Goal: Task Accomplishment & Management: Use online tool/utility

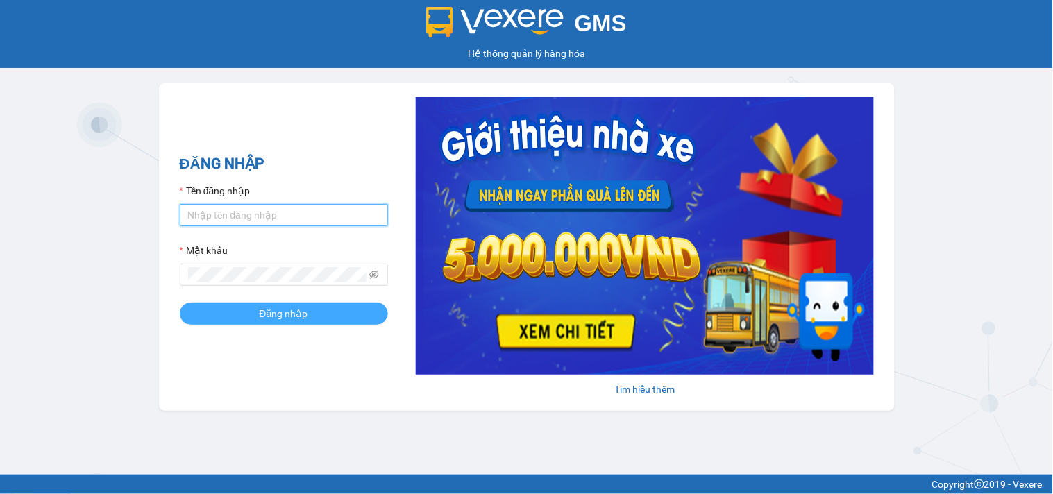
type input "tiendong.hungtoanphat"
click at [317, 310] on button "Đăng nhập" at bounding box center [284, 314] width 208 height 22
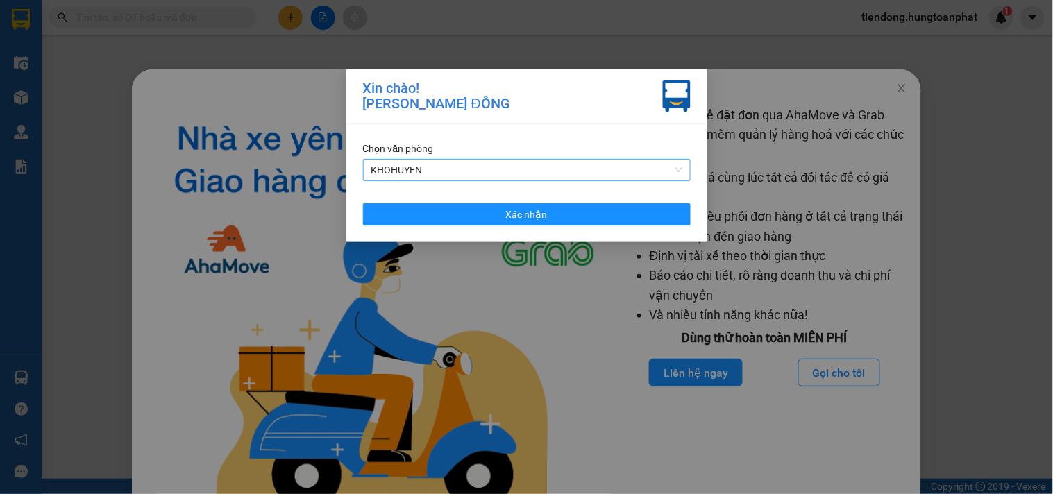
click at [463, 161] on span "KHOHUYEN" at bounding box center [526, 170] width 311 height 21
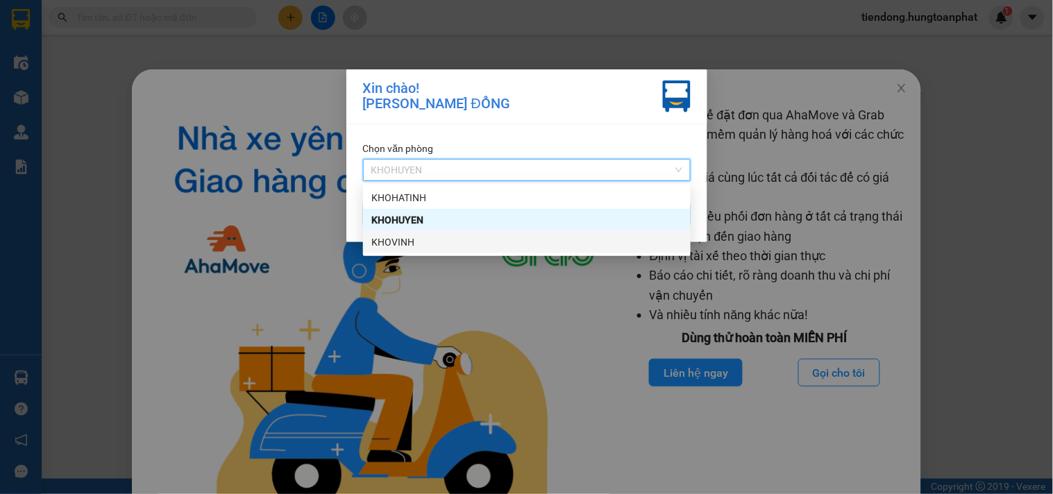
click at [420, 240] on div "KHOVINH" at bounding box center [526, 242] width 311 height 15
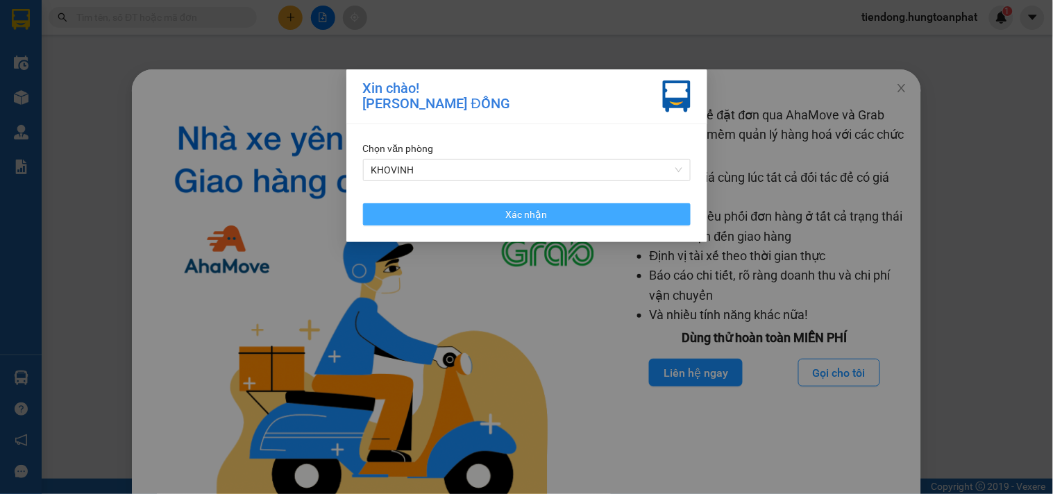
click at [435, 213] on button "Xác nhận" at bounding box center [526, 214] width 327 height 22
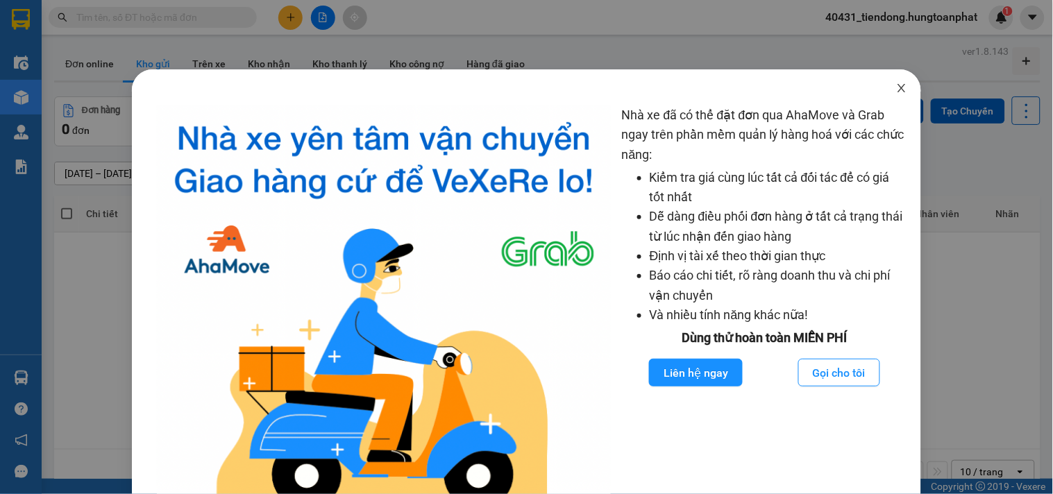
click at [896, 85] on icon "close" at bounding box center [901, 88] width 11 height 11
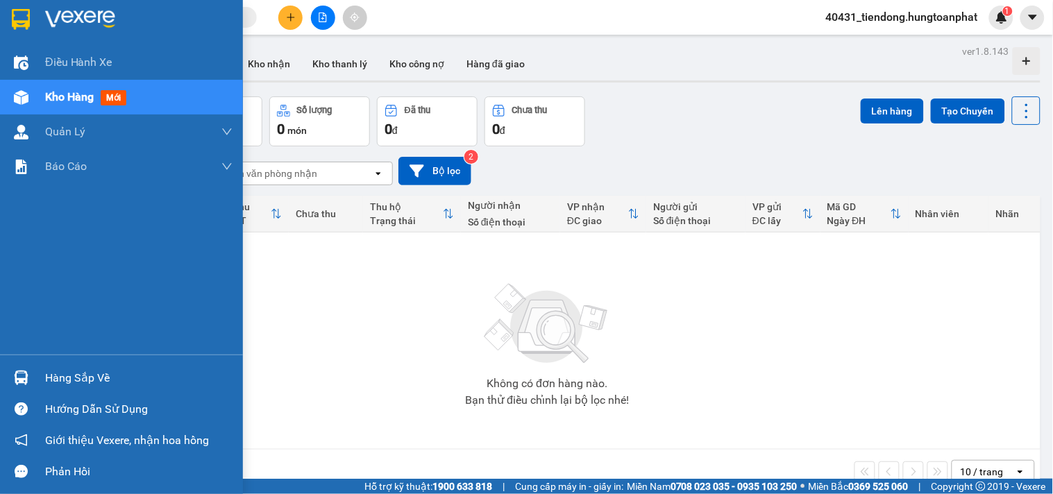
click at [36, 373] on div "Hàng sắp về" at bounding box center [121, 377] width 243 height 31
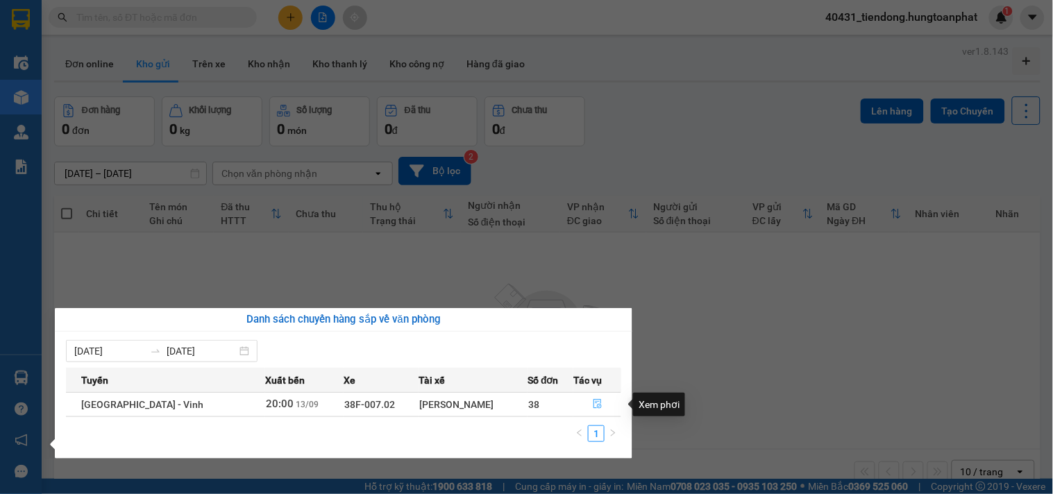
click at [597, 402] on icon "file-done" at bounding box center [597, 404] width 8 height 10
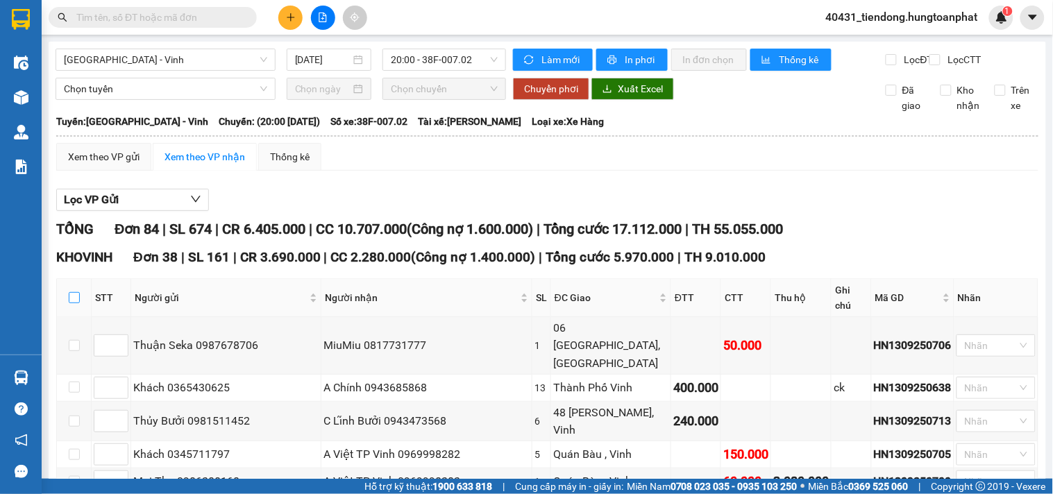
click at [71, 303] on input "checkbox" at bounding box center [74, 297] width 11 height 11
checkbox input "true"
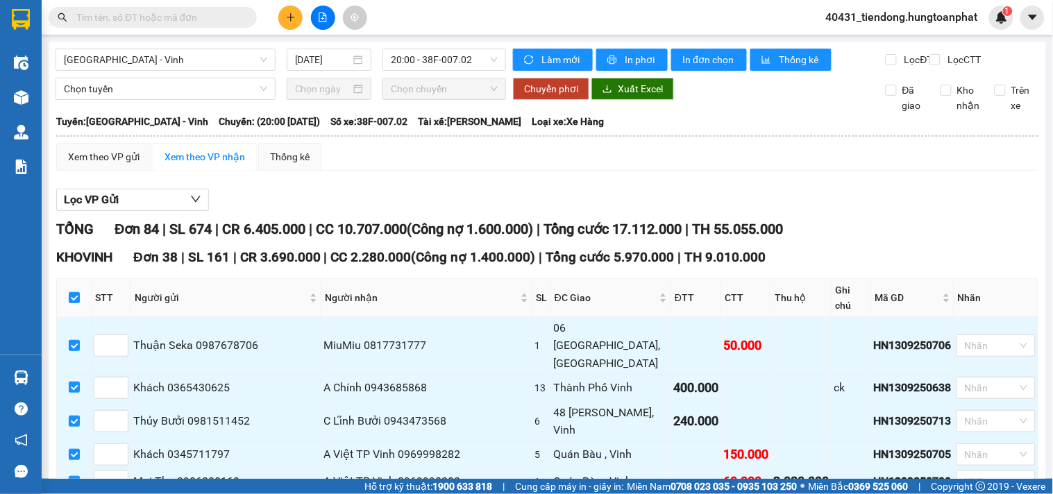
checkbox input "true"
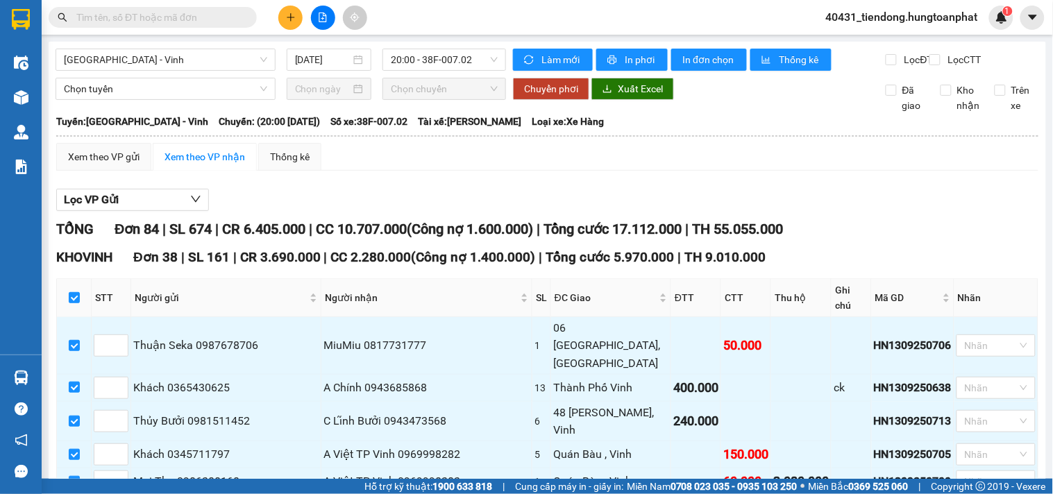
checkbox input "true"
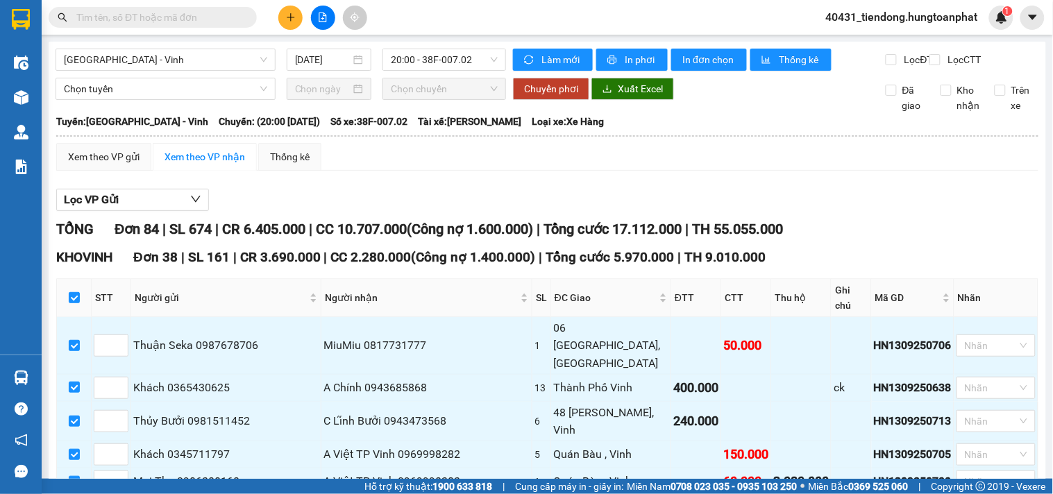
checkbox input "true"
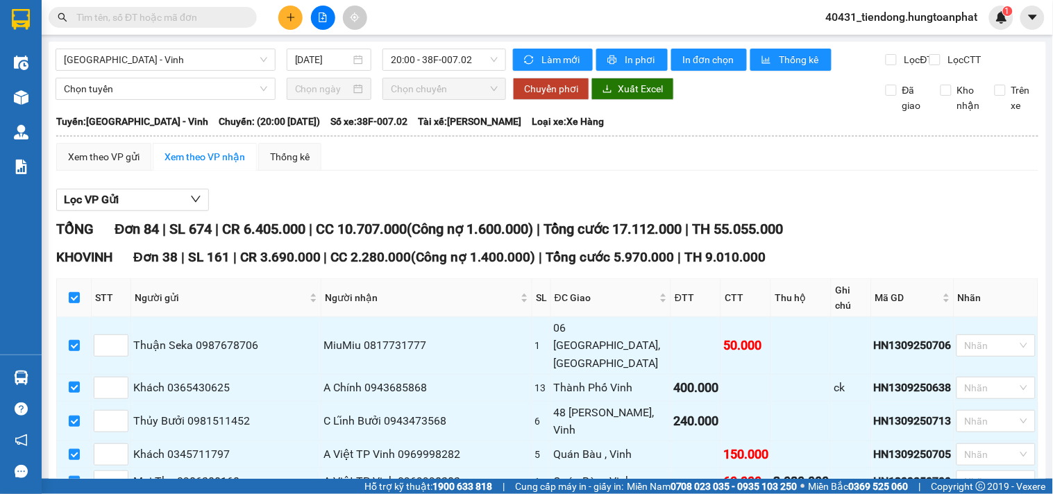
checkbox input "true"
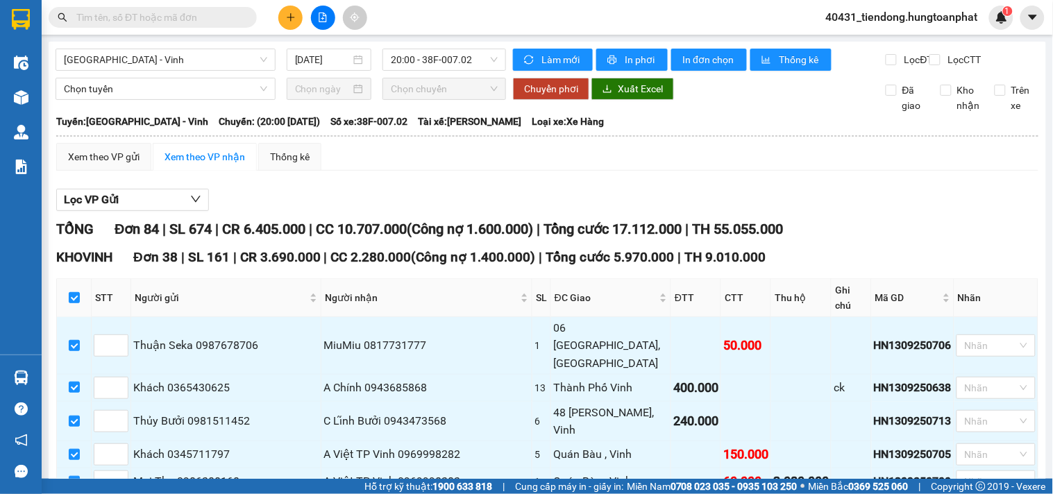
checkbox input "true"
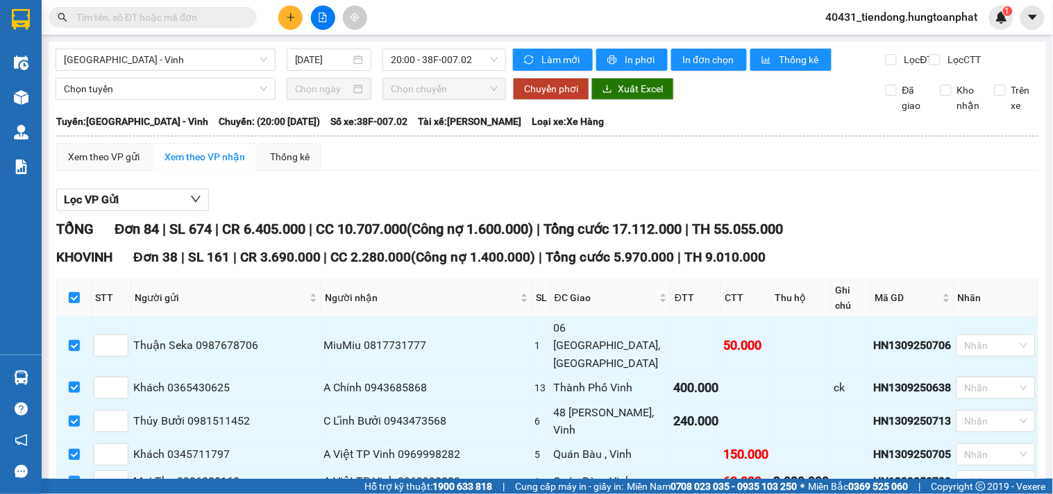
checkbox input "true"
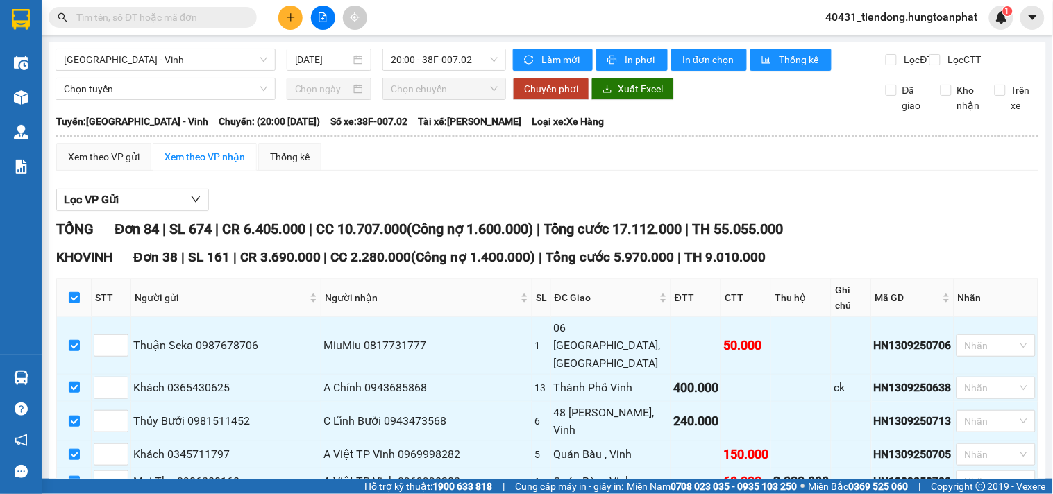
checkbox input "true"
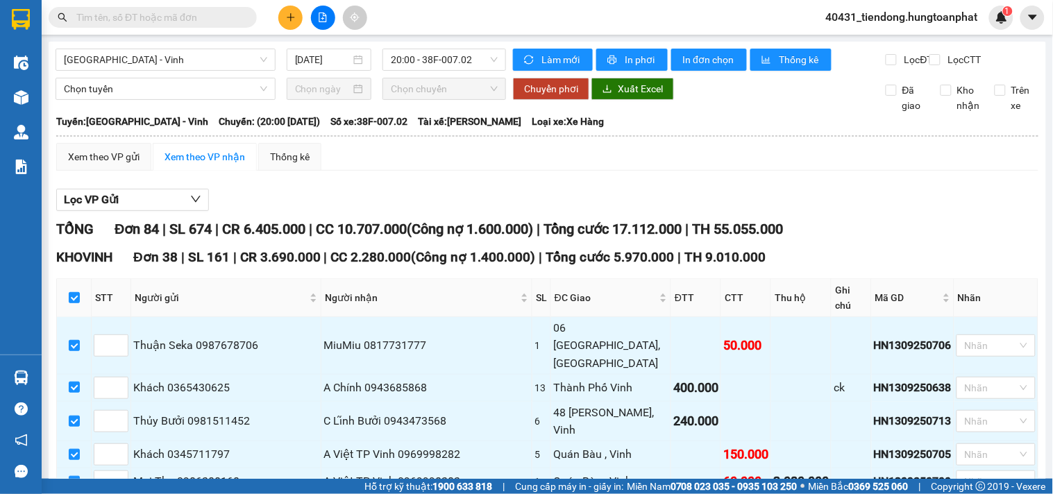
checkbox input "true"
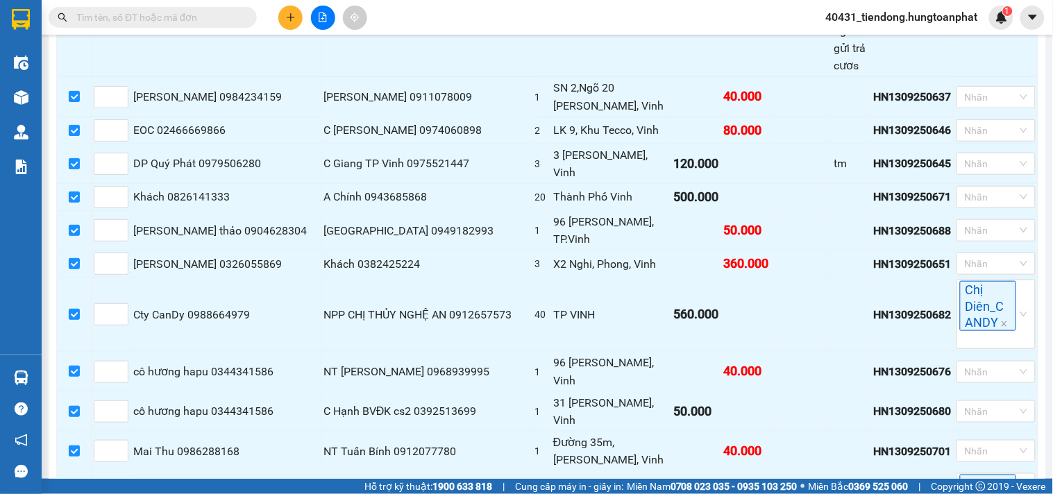
scroll to position [1604, 0]
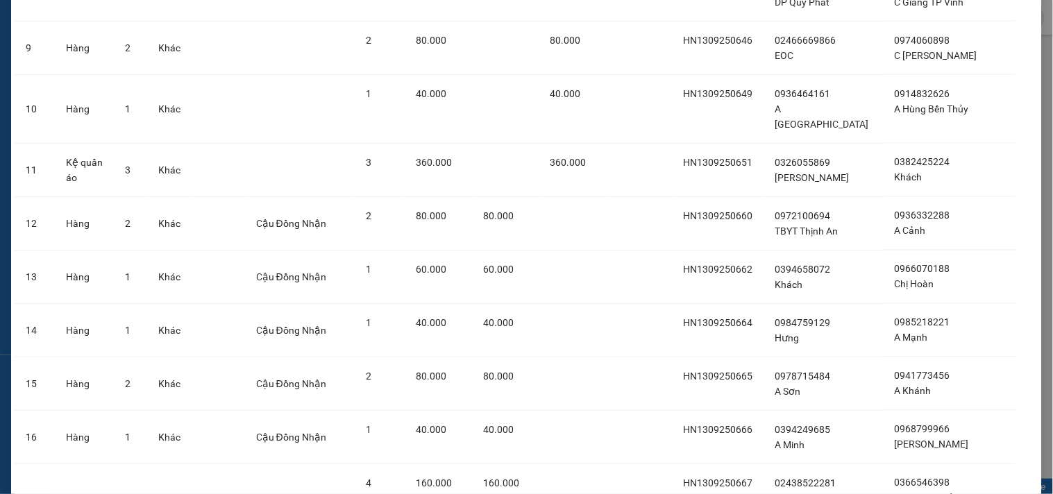
scroll to position [1801, 0]
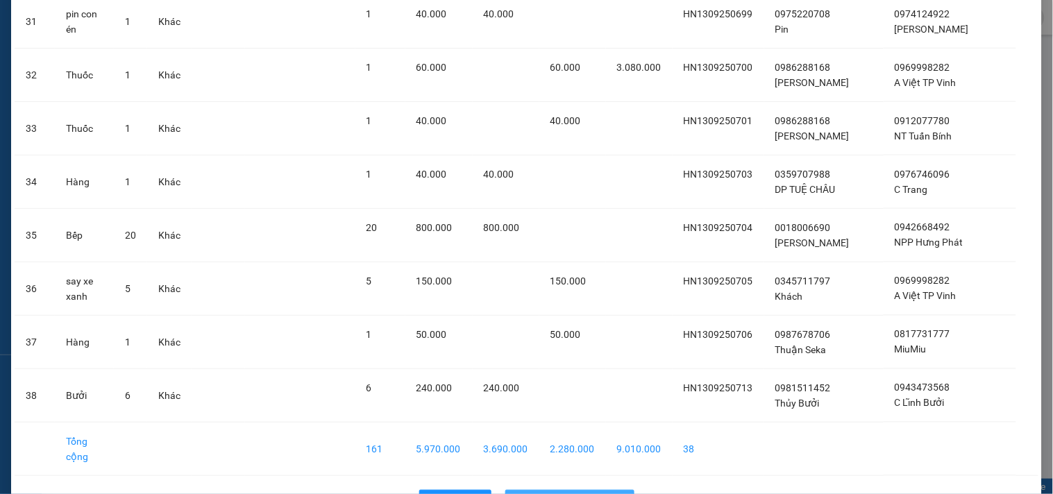
click at [566, 493] on span "Nhập hàng kho nhận" at bounding box center [577, 500] width 92 height 15
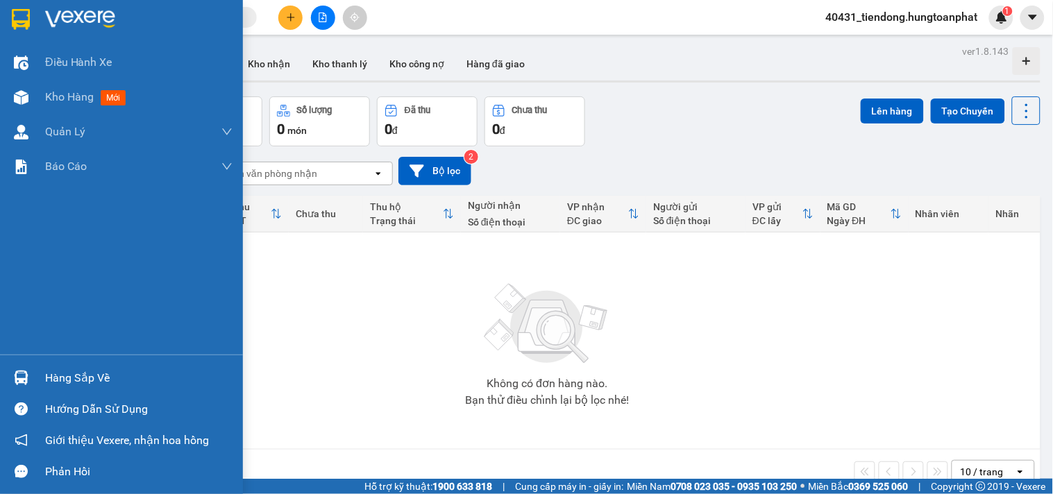
click at [19, 375] on img at bounding box center [21, 378] width 15 height 15
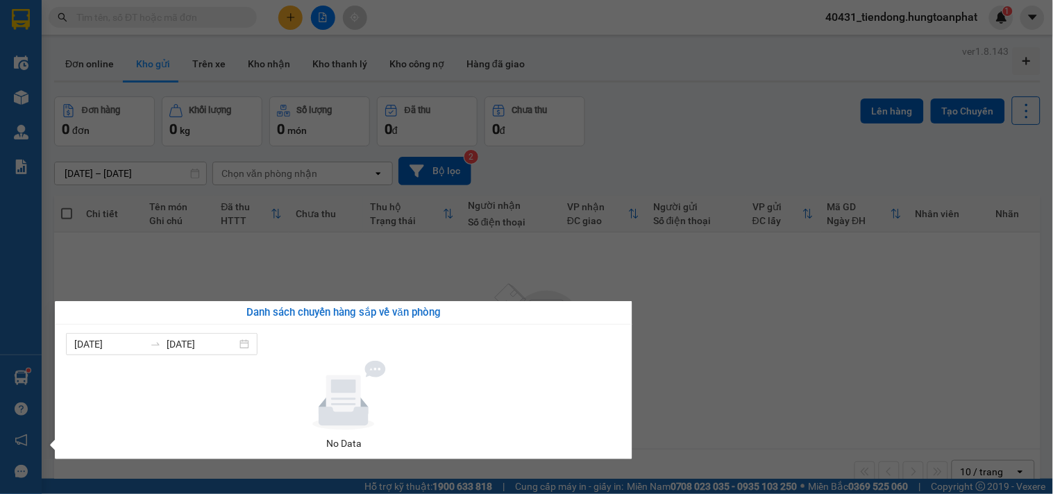
click at [883, 19] on section "Kết quả tìm kiếm ( 0 ) Bộ lọc No Data 40431_tiendong.hungtoanphat 1 Điều hành x…" at bounding box center [526, 247] width 1053 height 494
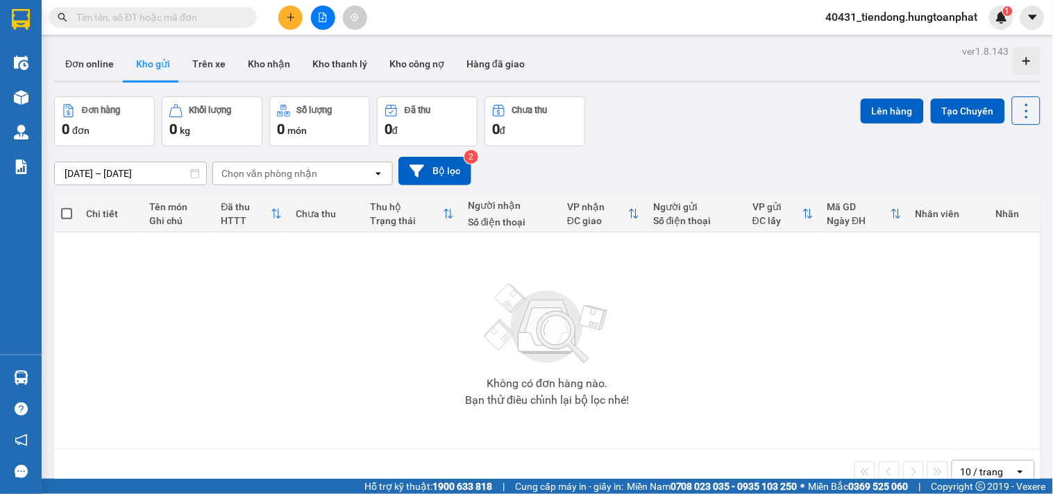
click at [883, 19] on span "40431_tiendong.hungtoanphat" at bounding box center [902, 16] width 174 height 17
click at [856, 37] on span "Đăng xuất" at bounding box center [906, 42] width 147 height 15
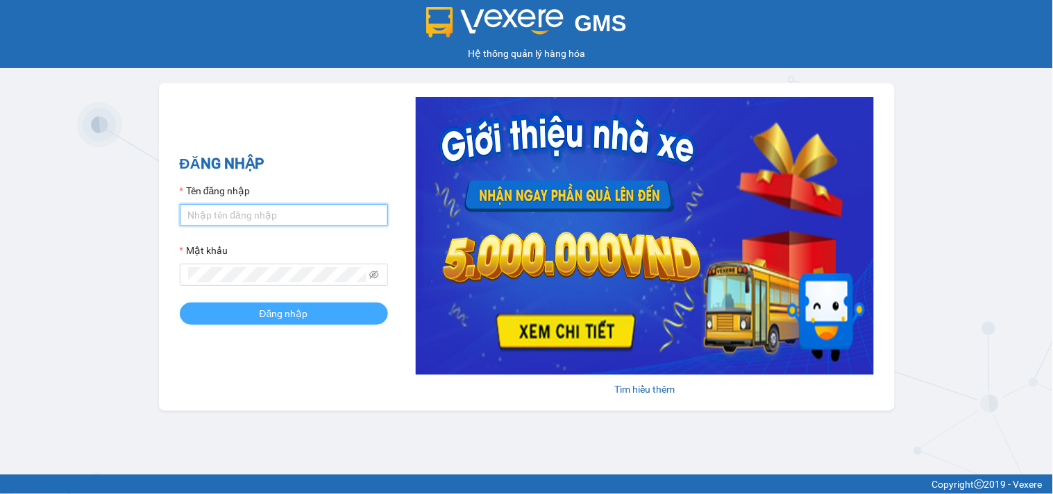
type input "tiendong.hungtoanphat"
click at [317, 310] on button "Đăng nhập" at bounding box center [284, 314] width 208 height 22
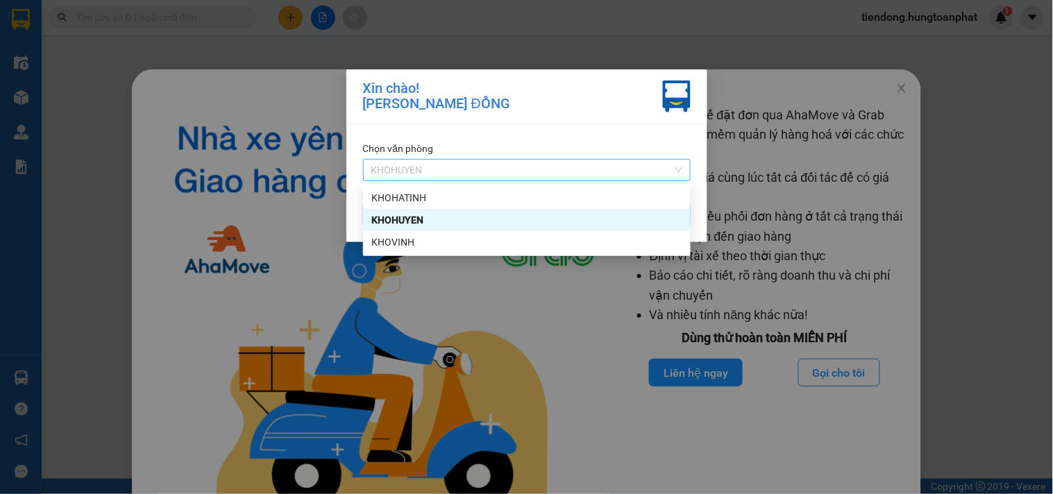
click at [477, 176] on span "KHOHUYEN" at bounding box center [526, 170] width 311 height 21
click at [440, 197] on div "KHOHATINH" at bounding box center [526, 197] width 311 height 15
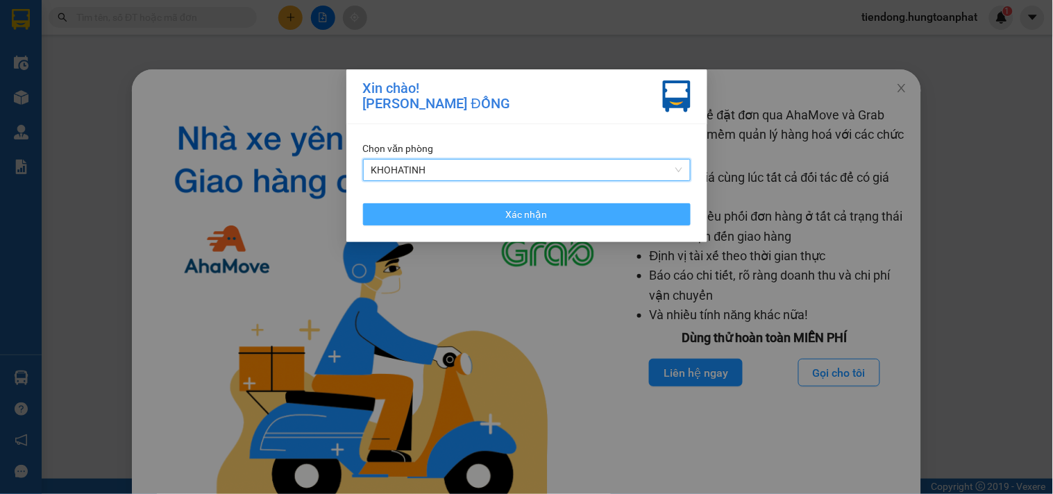
click at [450, 224] on button "Xác nhận" at bounding box center [526, 214] width 327 height 22
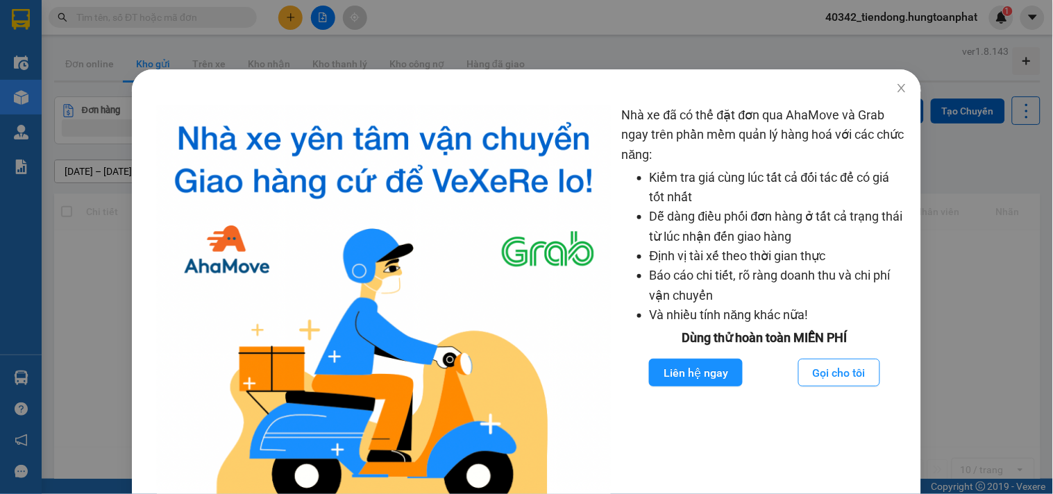
click at [17, 378] on div "Nhà xe đã có thể đặt đơn qua AhaMove và Grab ngay trên phần mềm quản lý hàng ho…" at bounding box center [526, 247] width 1053 height 494
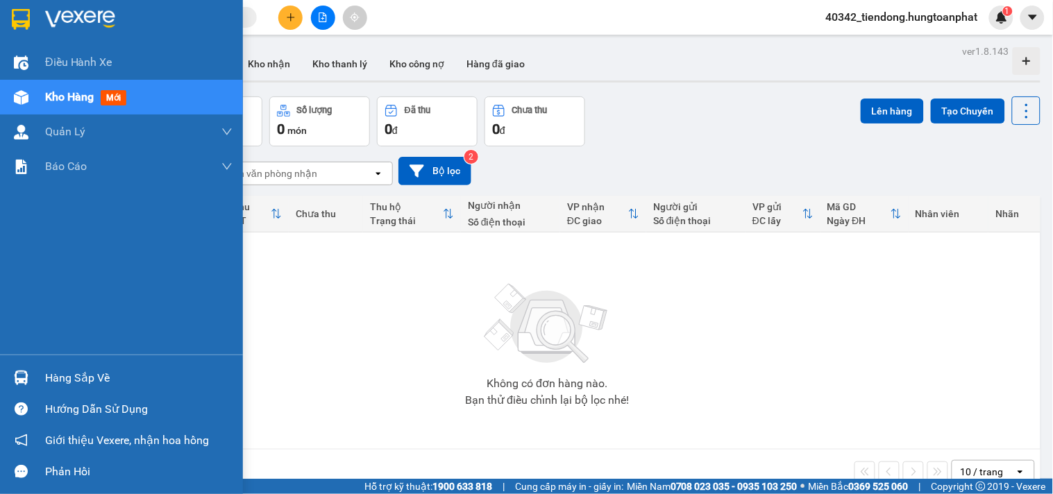
click at [17, 378] on img at bounding box center [21, 378] width 15 height 15
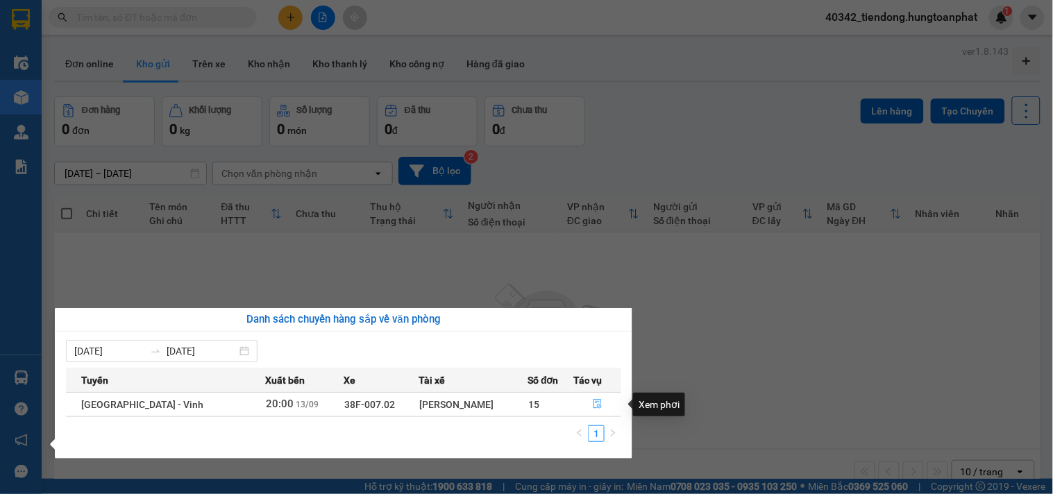
click at [593, 399] on icon "file-done" at bounding box center [598, 404] width 10 height 10
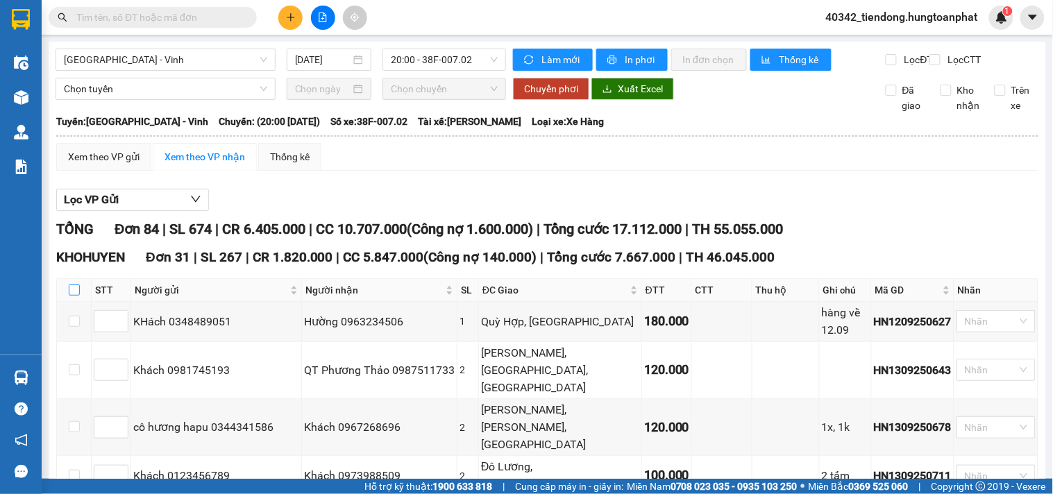
click at [75, 296] on input "checkbox" at bounding box center [74, 289] width 11 height 11
checkbox input "true"
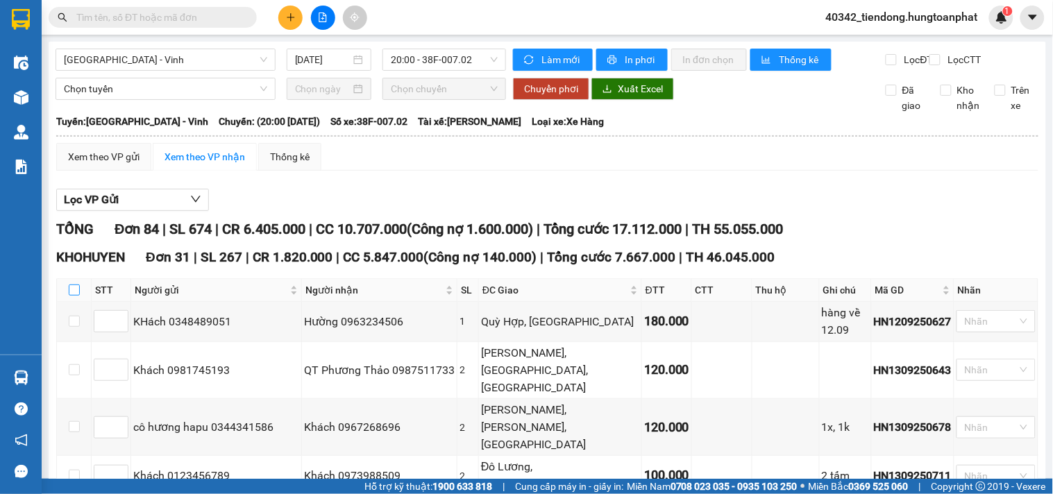
checkbox input "true"
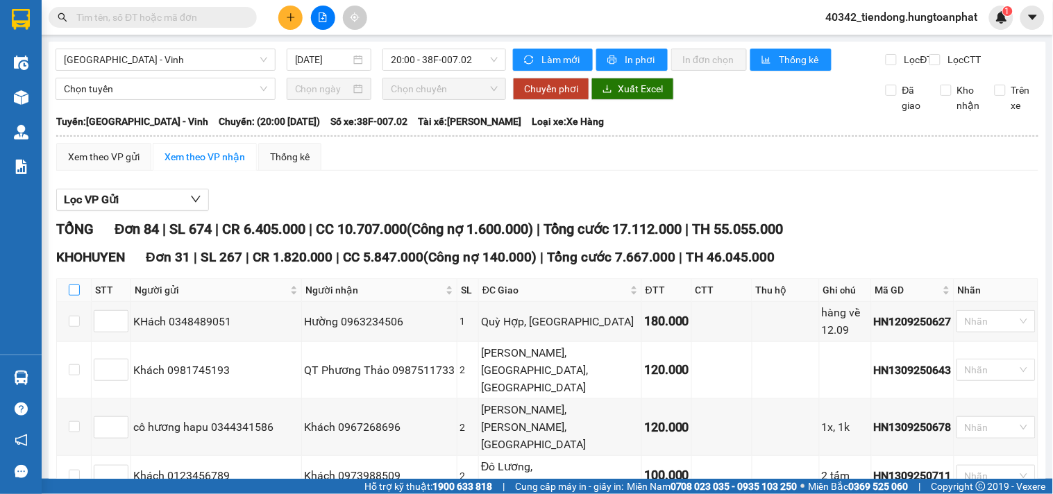
checkbox input "true"
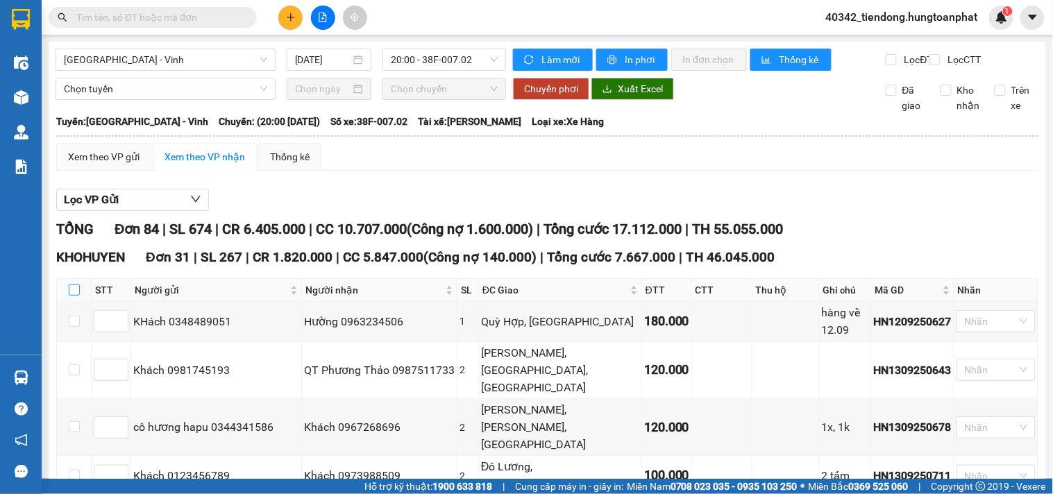
checkbox input "true"
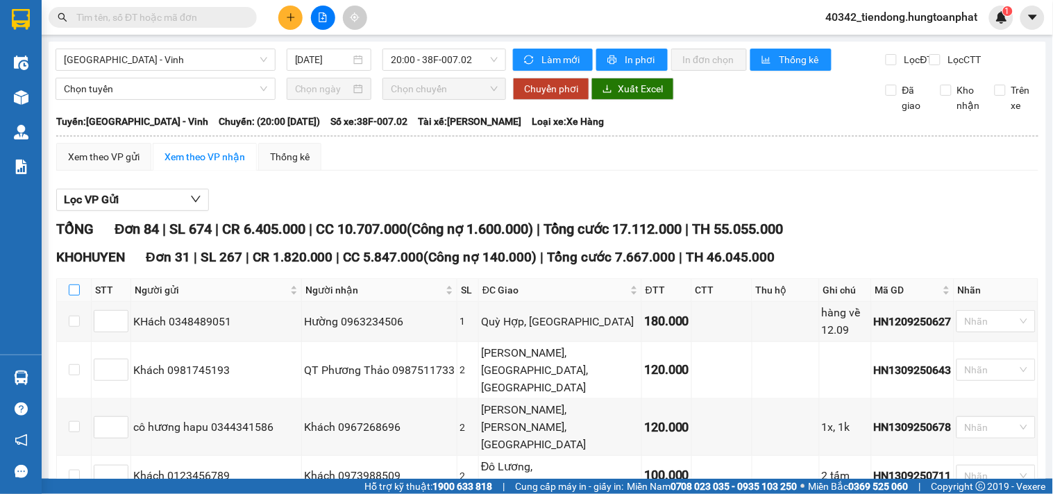
checkbox input "true"
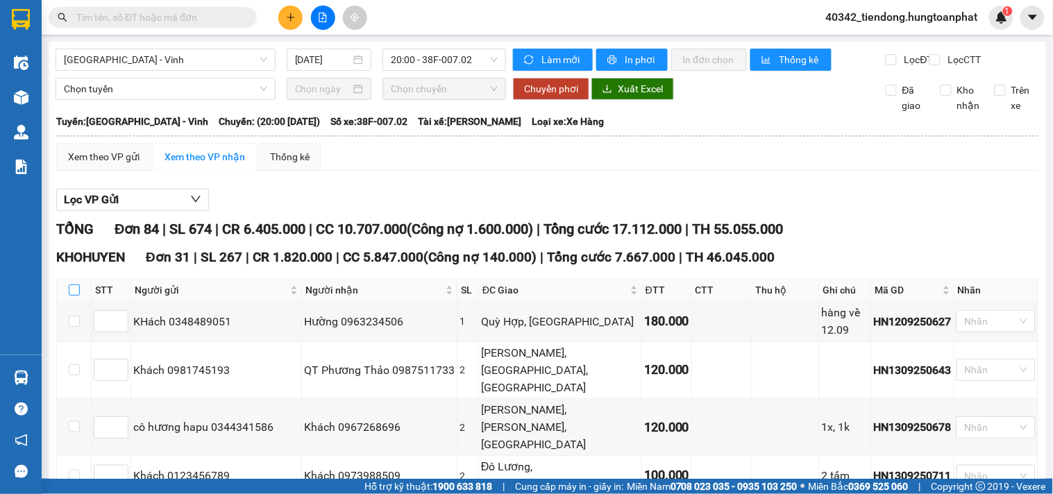
checkbox input "true"
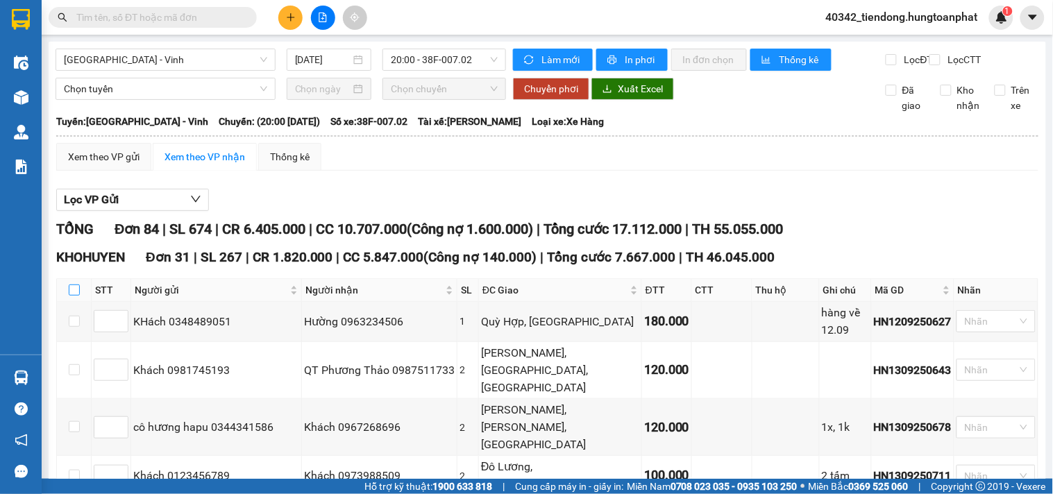
checkbox input "true"
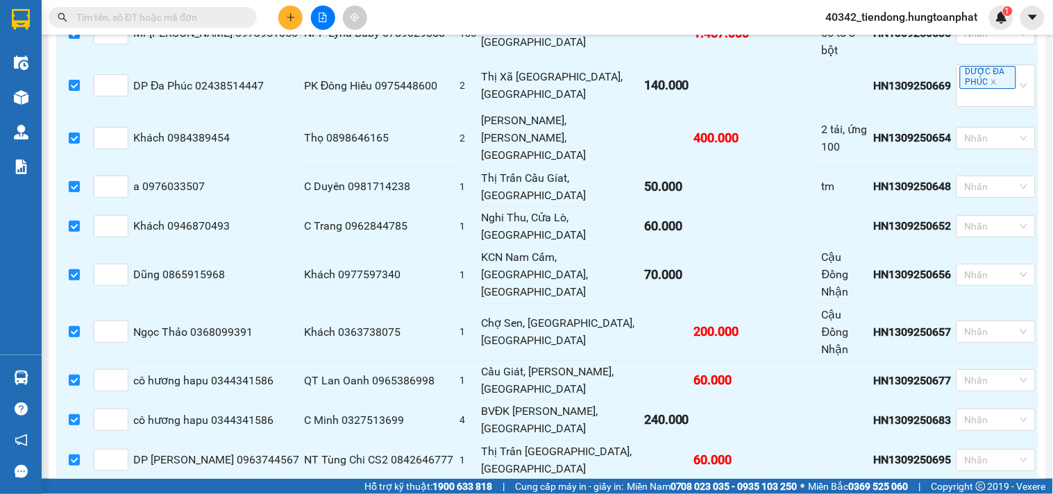
scroll to position [1191, 0]
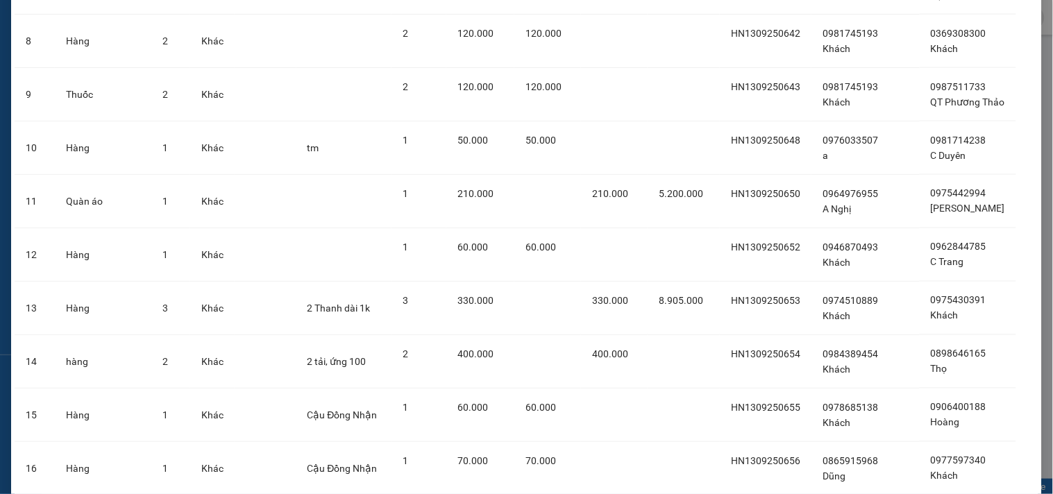
scroll to position [1381, 0]
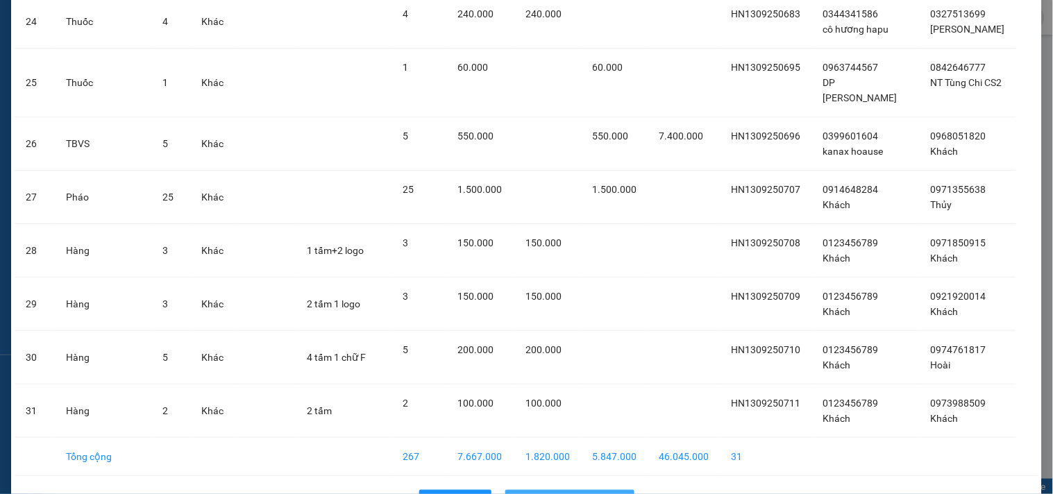
click at [568, 493] on span "Nhập hàng kho nhận" at bounding box center [577, 500] width 92 height 15
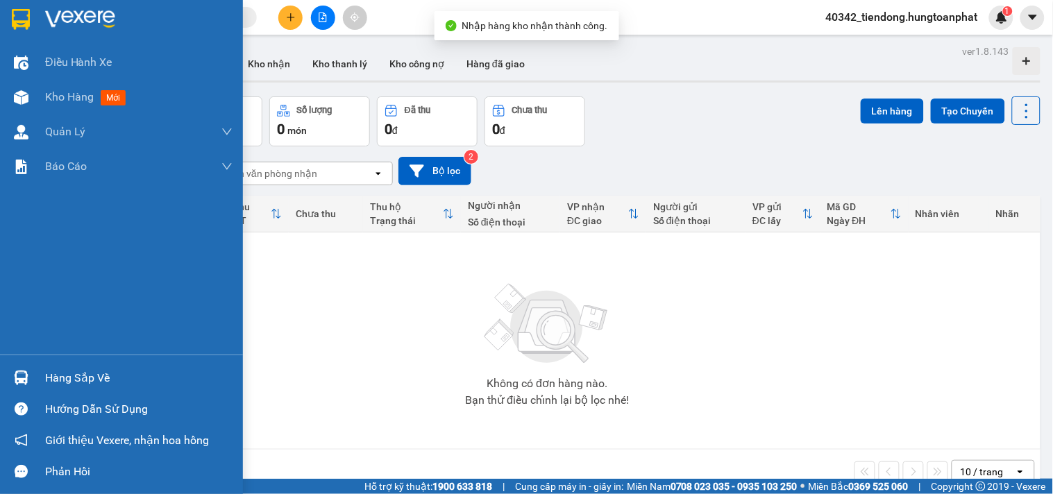
click at [31, 373] on div at bounding box center [21, 378] width 24 height 24
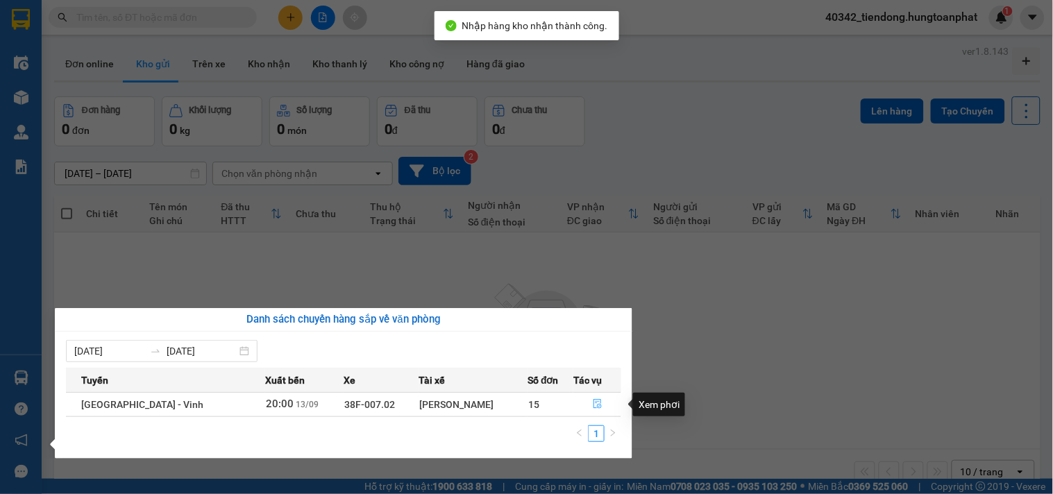
click at [600, 403] on button "button" at bounding box center [597, 404] width 46 height 22
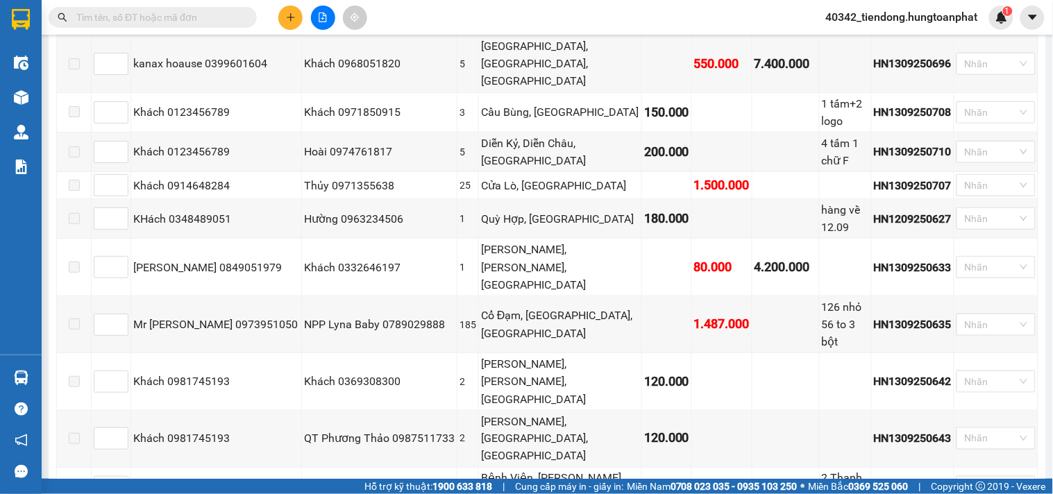
scroll to position [3000, 0]
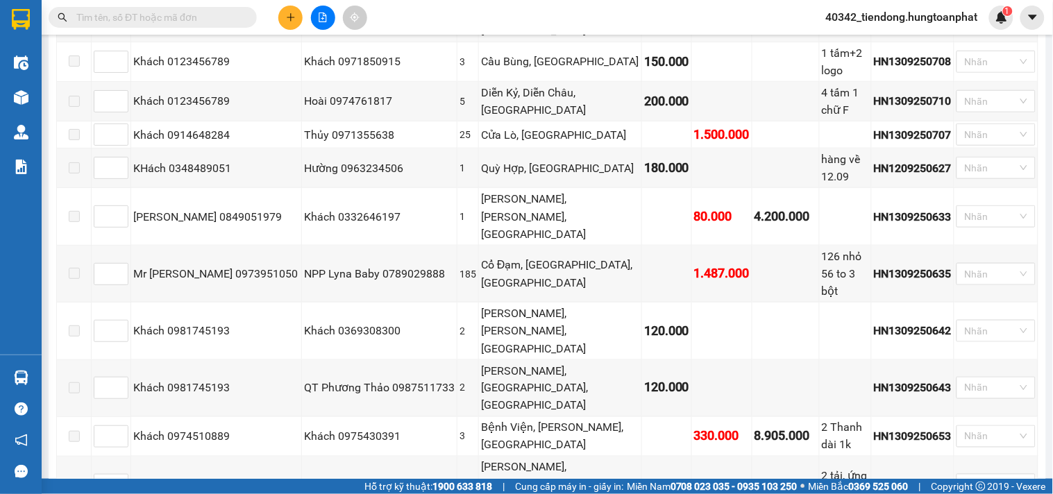
checkbox input "true"
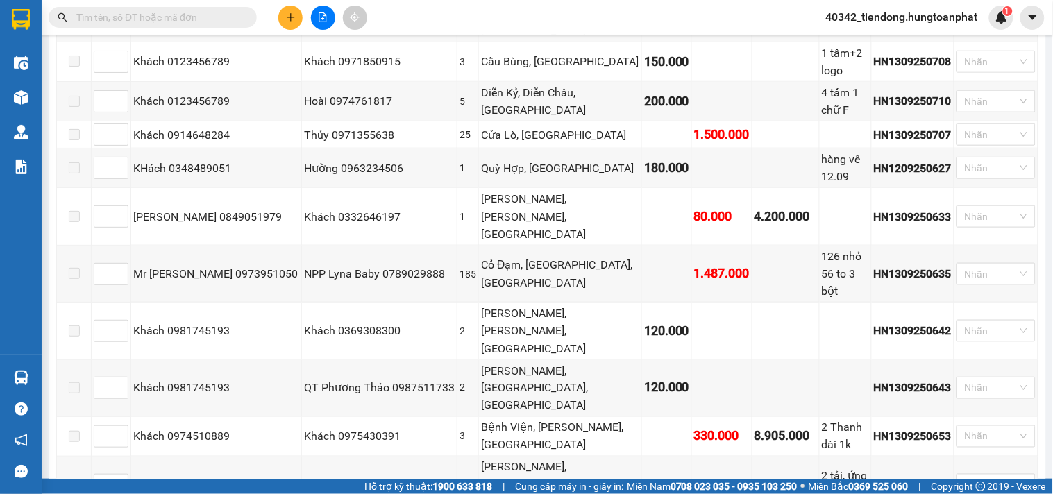
checkbox input "true"
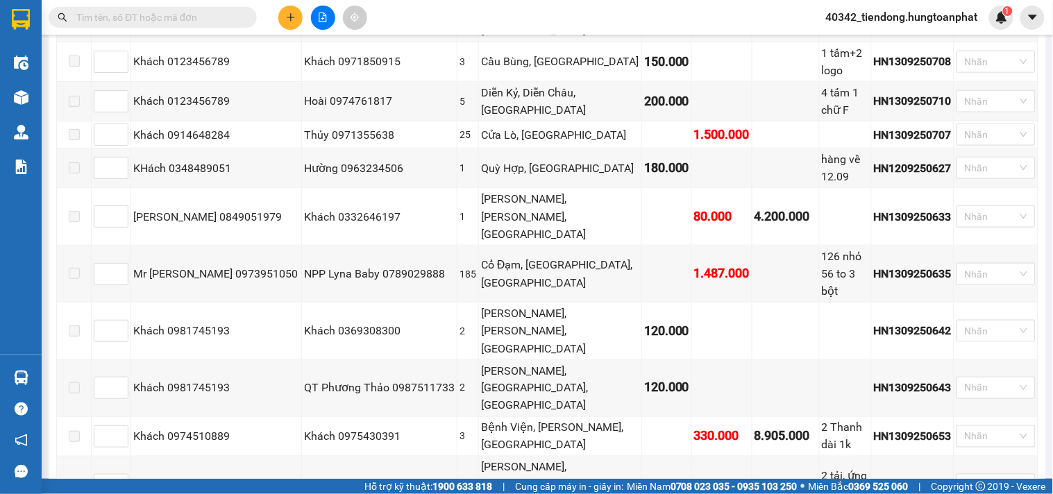
checkbox input "true"
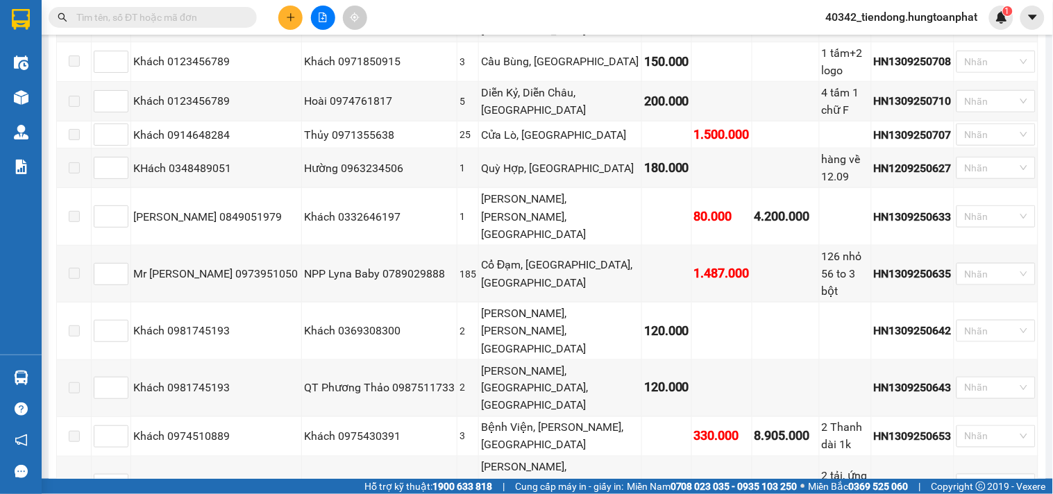
checkbox input "true"
drag, startPoint x: 1044, startPoint y: 407, endPoint x: 1052, endPoint y: 455, distance: 49.2
click at [1052, 455] on main "Hà Nội - Vinh 13/09/2025 20:00 - 38F-007.02 Làm mới In phơi In đơn chọn Thống k…" at bounding box center [526, 239] width 1053 height 479
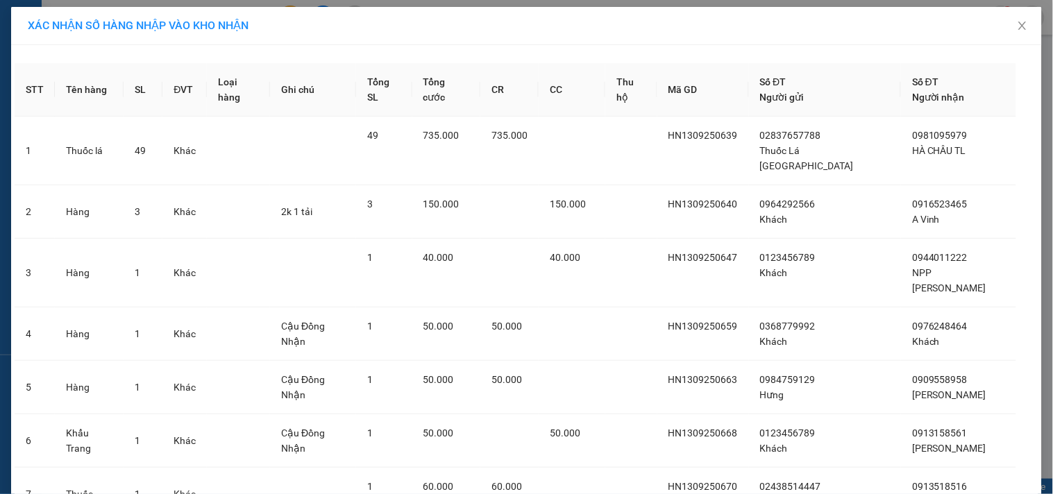
scroll to position [525, 0]
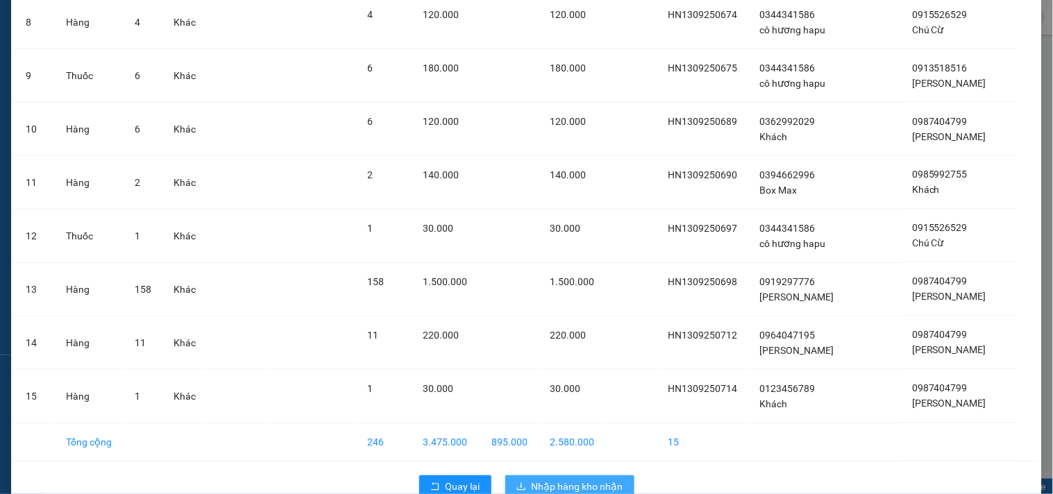
click at [551, 479] on span "Nhập hàng kho nhận" at bounding box center [577, 486] width 92 height 15
